Goal: Transaction & Acquisition: Subscribe to service/newsletter

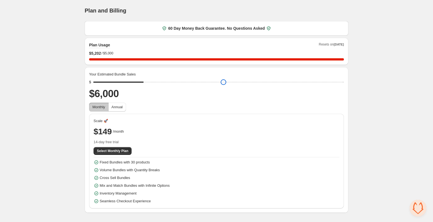
drag, startPoint x: 135, startPoint y: 83, endPoint x: 143, endPoint y: 83, distance: 7.5
type input "****"
click at [143, 83] on input "range" at bounding box center [218, 82] width 250 height 8
click at [105, 151] on span "Select Monthly Plan" at bounding box center [112, 151] width 31 height 4
